Goal: Obtain resource: Obtain resource

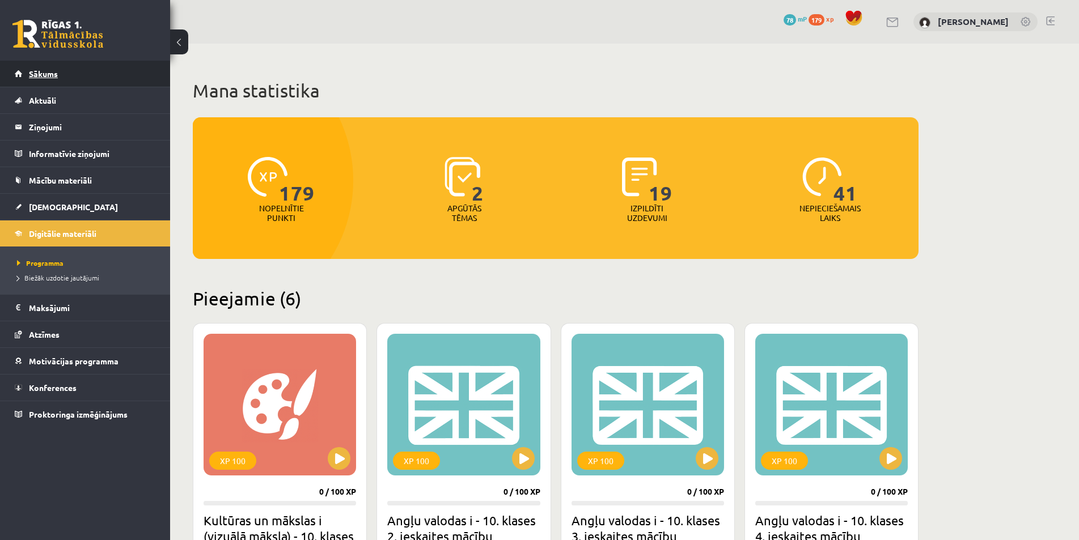
click at [81, 73] on link "Sākums" at bounding box center [85, 74] width 141 height 26
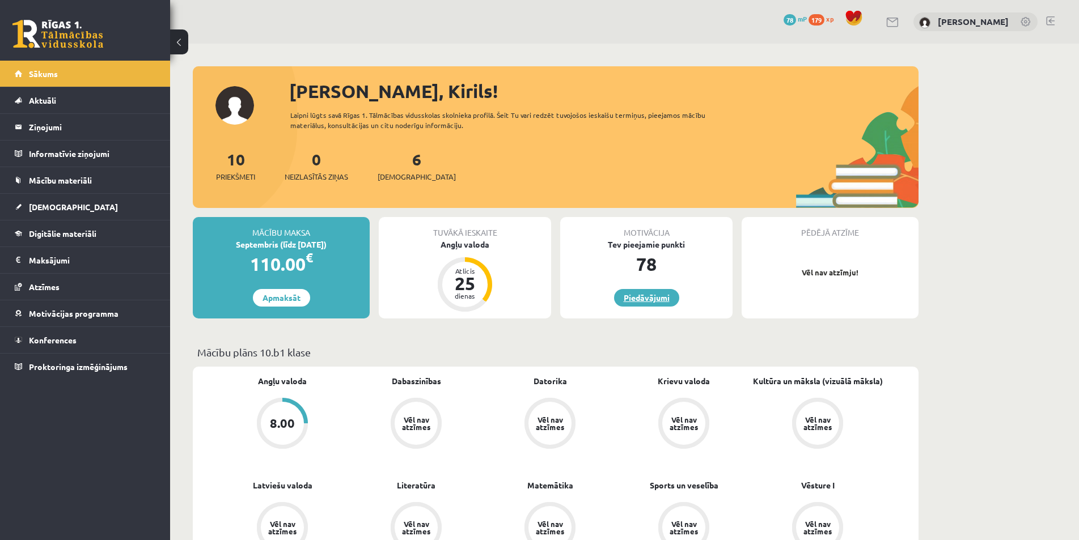
click at [639, 296] on link "Piedāvājumi" at bounding box center [646, 298] width 65 height 18
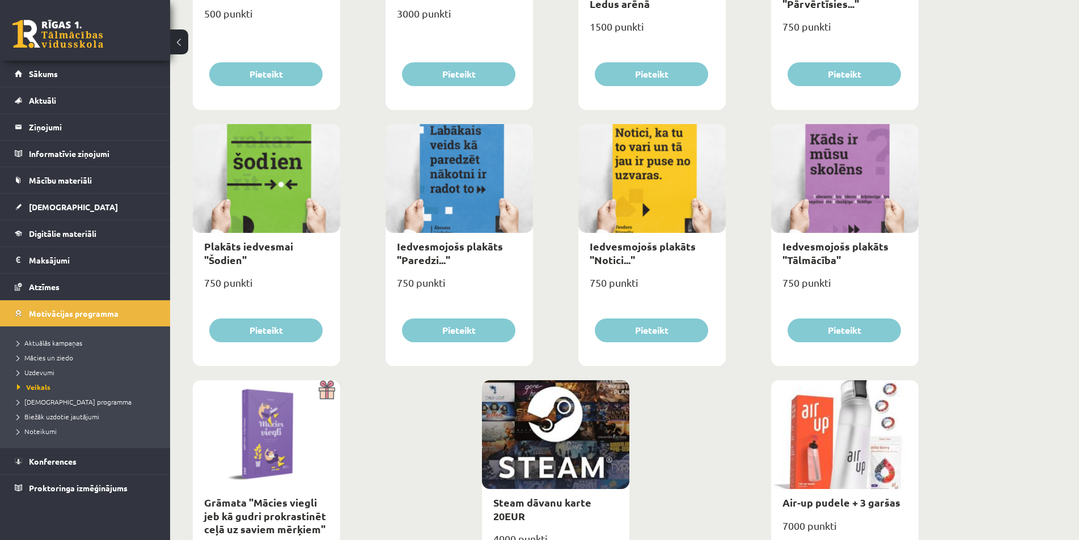
scroll to position [1145, 0]
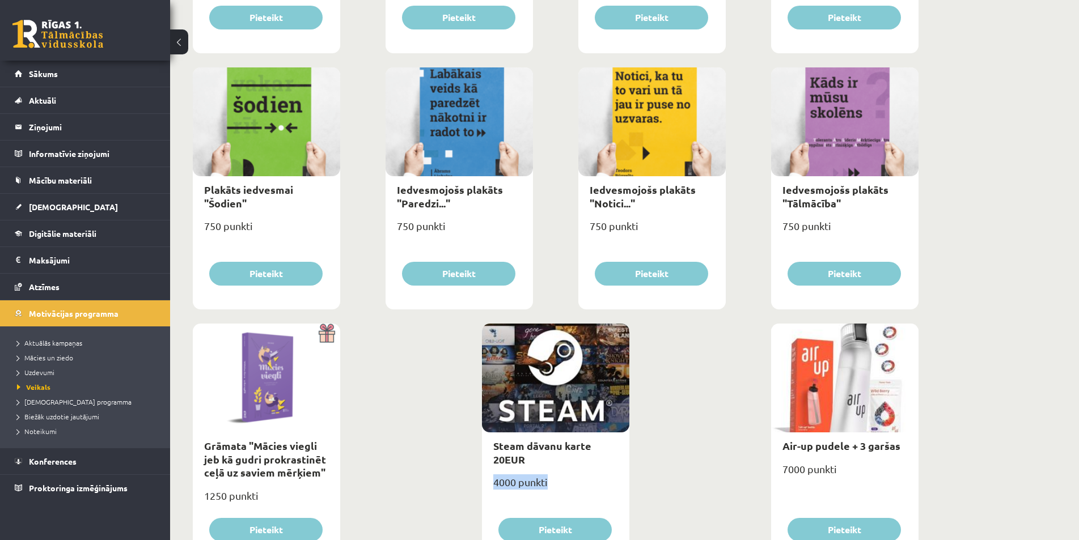
drag, startPoint x: 550, startPoint y: 483, endPoint x: 504, endPoint y: 483, distance: 46.5
click at [496, 487] on div "4000 punkti" at bounding box center [555, 487] width 147 height 28
click at [586, 474] on div "4000 punkti" at bounding box center [555, 487] width 147 height 28
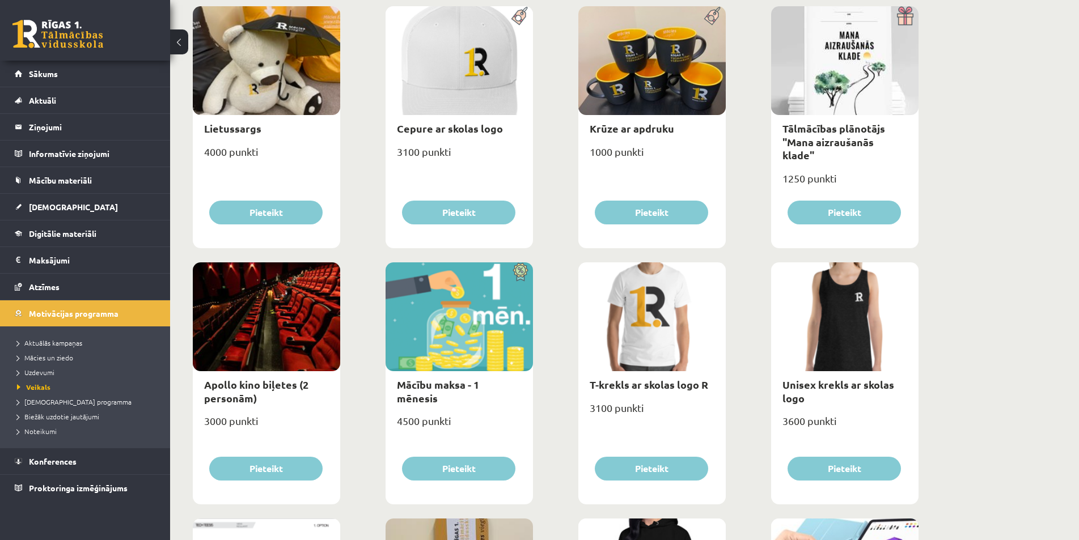
scroll to position [67, 0]
